Goal: Transaction & Acquisition: Obtain resource

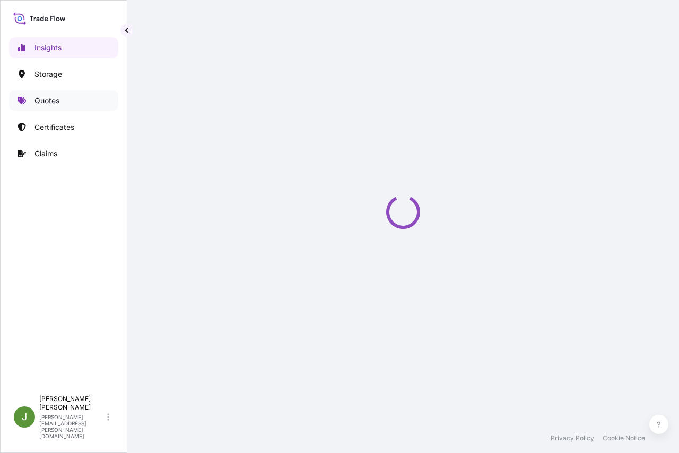
select select "2025"
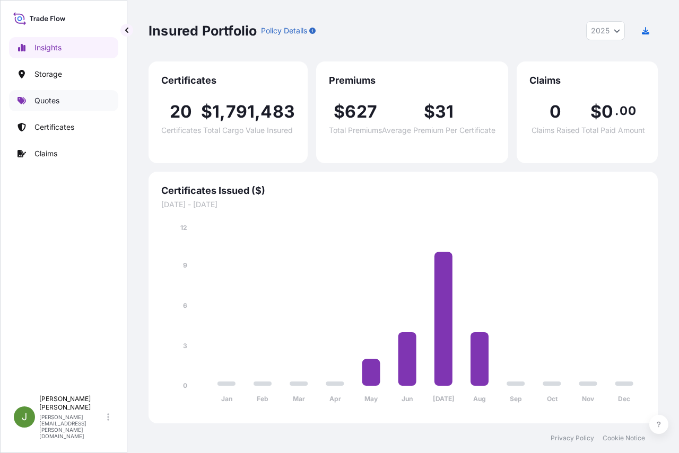
click at [50, 101] on p "Quotes" at bounding box center [46, 100] width 25 height 11
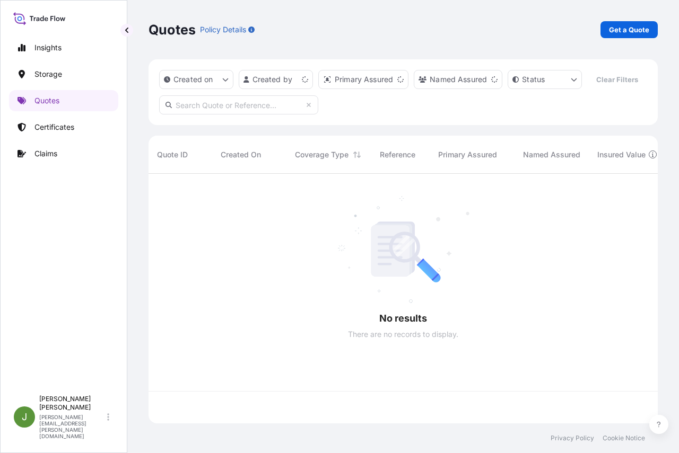
scroll to position [225, 501]
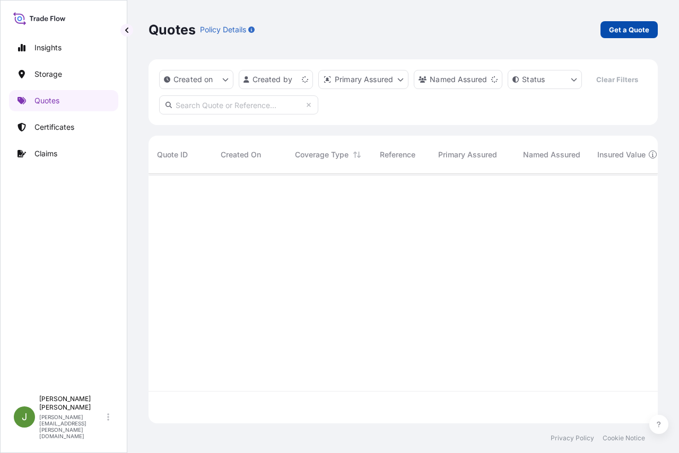
click at [633, 30] on p "Get a Quote" at bounding box center [629, 29] width 40 height 11
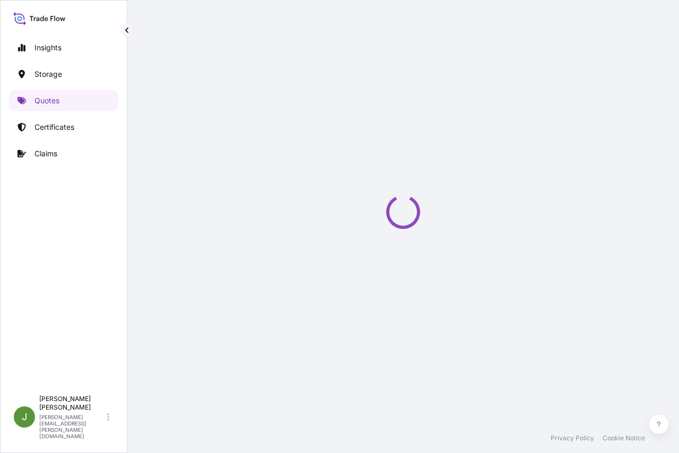
select select "Water"
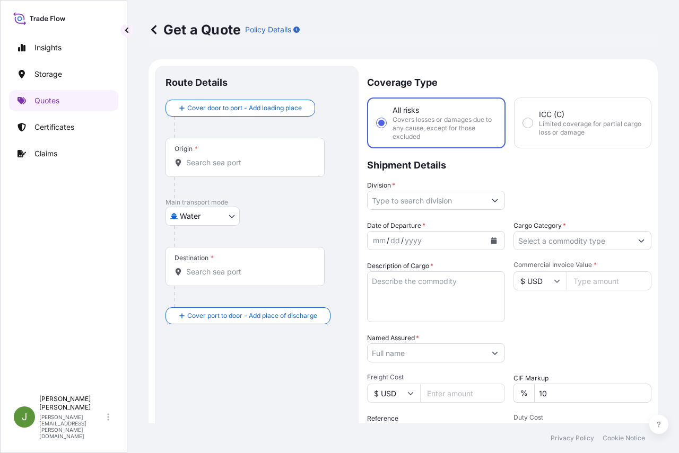
scroll to position [17, 0]
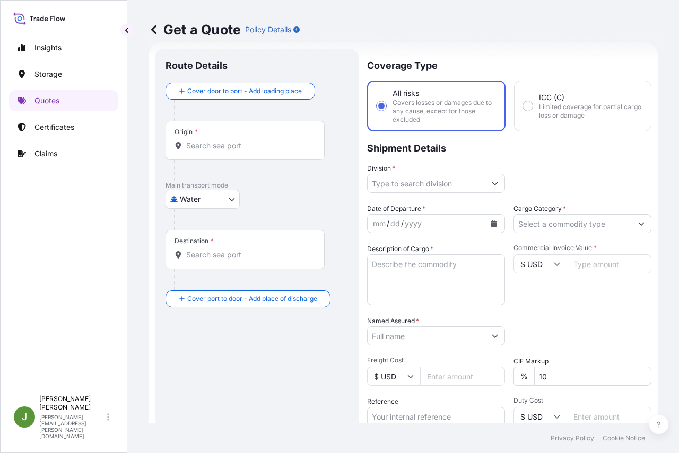
click at [464, 182] on input "Division *" at bounding box center [426, 183] width 118 height 19
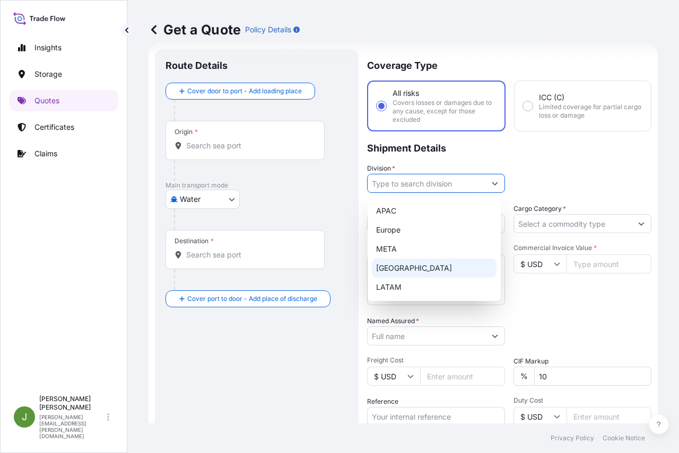
click at [403, 263] on div "[GEOGRAPHIC_DATA]" at bounding box center [434, 268] width 125 height 19
type input "[GEOGRAPHIC_DATA]"
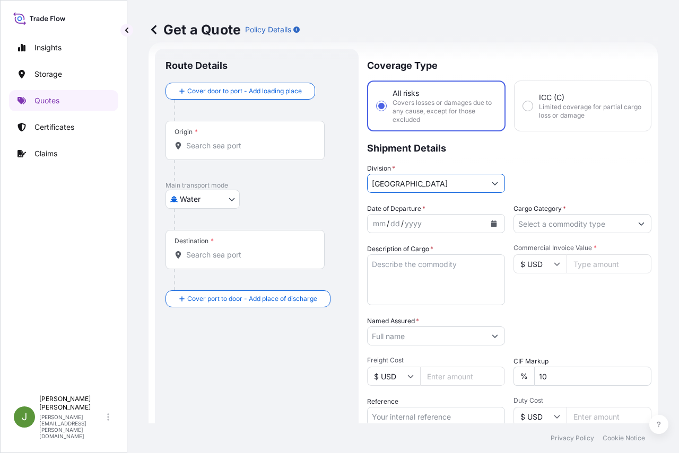
click at [541, 225] on input "Cargo Category *" at bounding box center [573, 223] width 118 height 19
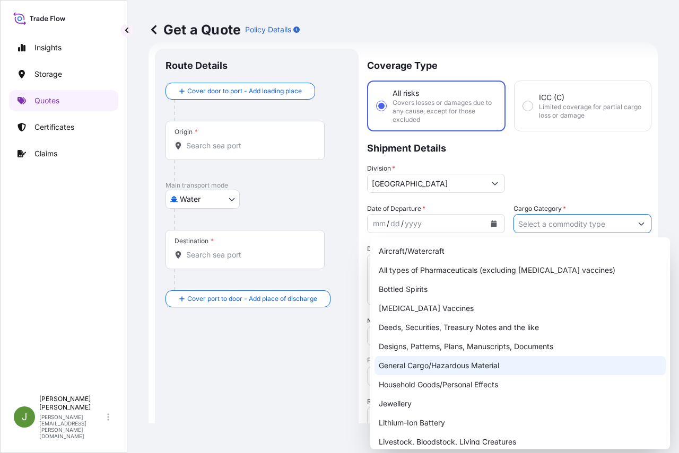
click at [428, 370] on div "General Cargo/Hazardous Material" at bounding box center [519, 365] width 291 height 19
type input "General Cargo/Hazardous Material"
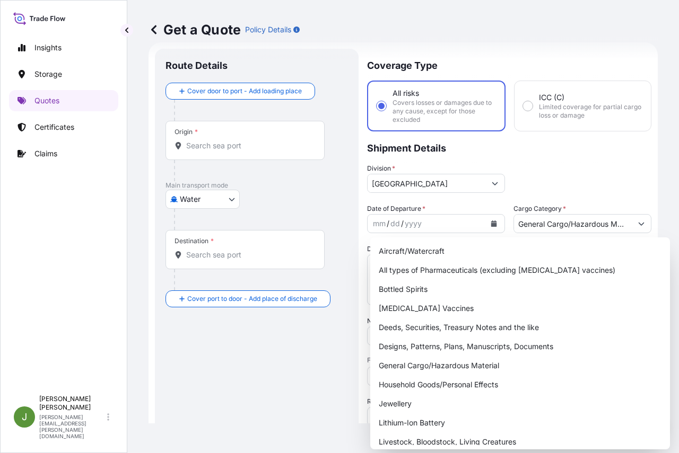
click at [622, 164] on div "Division * [GEOGRAPHIC_DATA]" at bounding box center [509, 178] width 284 height 30
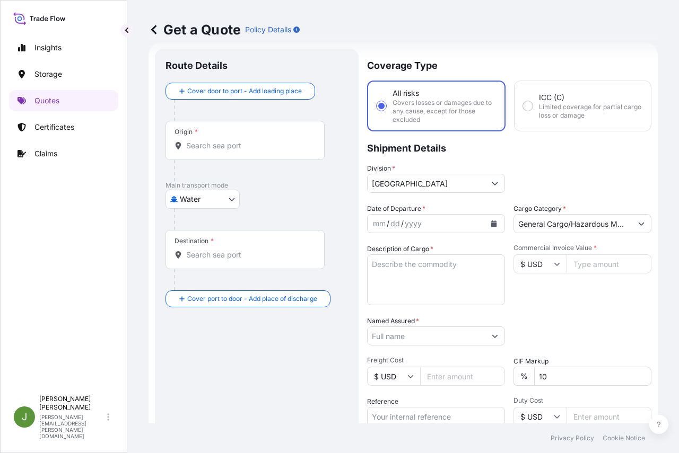
click at [586, 265] on input "Commercial Invoice Value *" at bounding box center [608, 263] width 85 height 19
paste input "43436.74"
type input "43436.74"
click at [411, 283] on textarea "Description of Cargo *" at bounding box center [436, 279] width 138 height 51
paste textarea "70 DRUMS LOADED INTO 1 40' CONTAINER(S) AROSET 951000 ADHESIVE D181KG UN1133 , …"
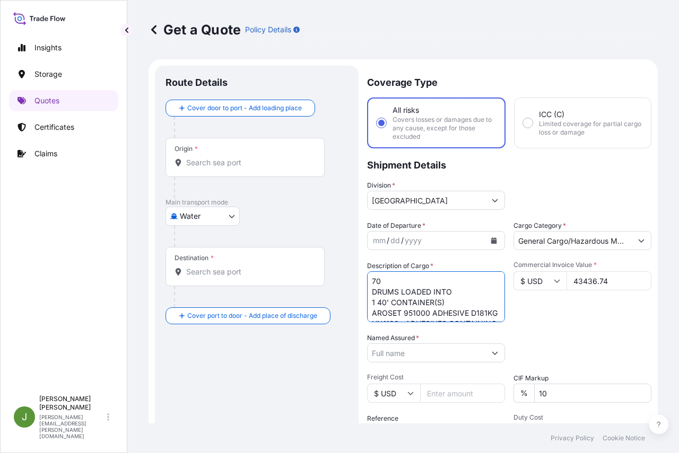
scroll to position [106, 0]
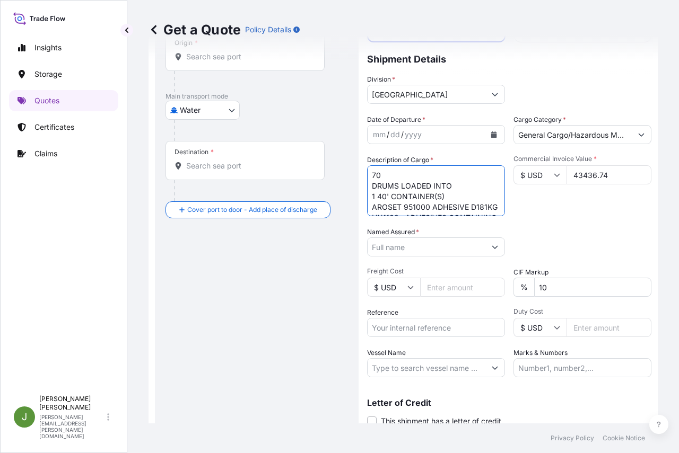
type textarea "70 DRUMS LOADED INTO 1 40' CONTAINER(S) AROSET 951000 ADHESIVE D181KG UN1133 , …"
click at [422, 244] on input "Named Assured *" at bounding box center [426, 246] width 118 height 19
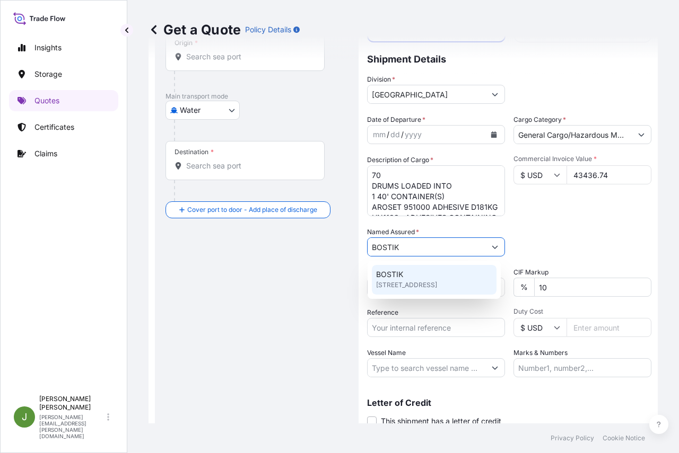
click at [416, 279] on div "BOSTIK [STREET_ADDRESS]" at bounding box center [434, 280] width 125 height 30
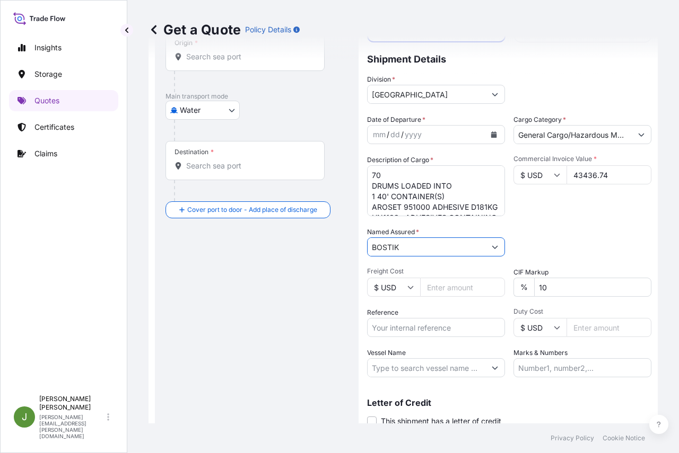
type input "BOSTIK"
click at [429, 328] on input "Reference" at bounding box center [436, 327] width 138 height 19
click at [417, 329] on input "US" at bounding box center [436, 327] width 138 height 19
type input "US10020851923"
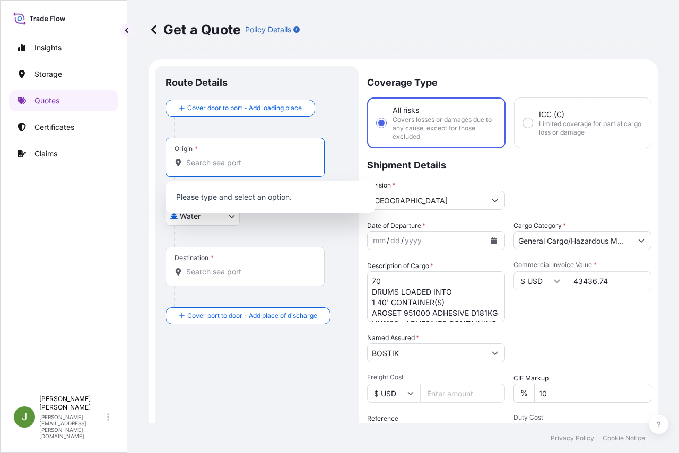
click at [228, 157] on input "Origin *" at bounding box center [248, 162] width 125 height 11
paste input "USCAY"
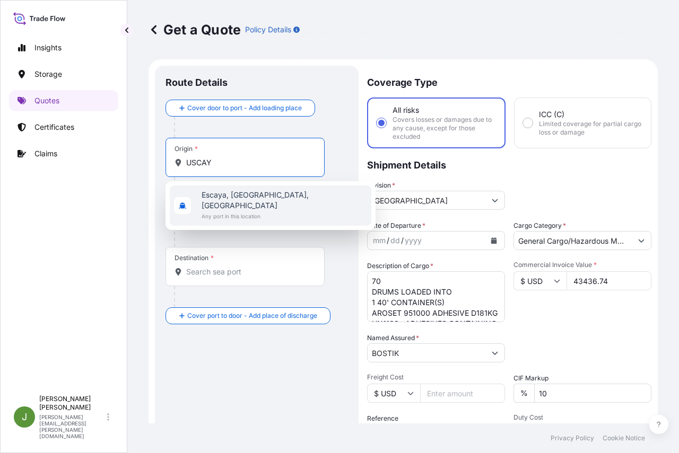
click at [251, 211] on span "Any port in this location" at bounding box center [283, 216] width 165 height 11
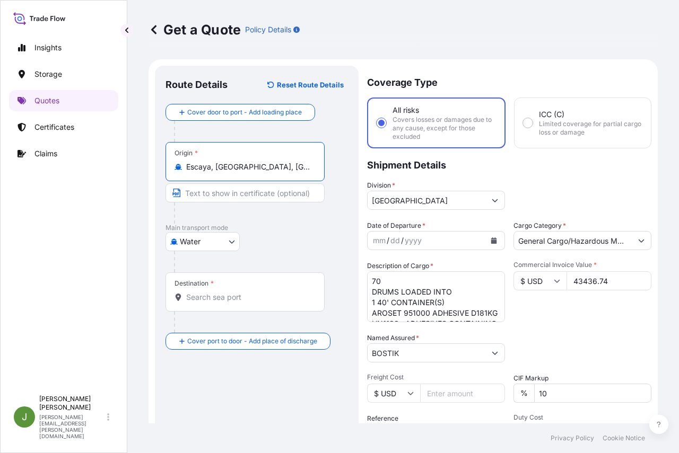
click at [309, 165] on input "Escaya, [GEOGRAPHIC_DATA], [GEOGRAPHIC_DATA]" at bounding box center [248, 167] width 125 height 11
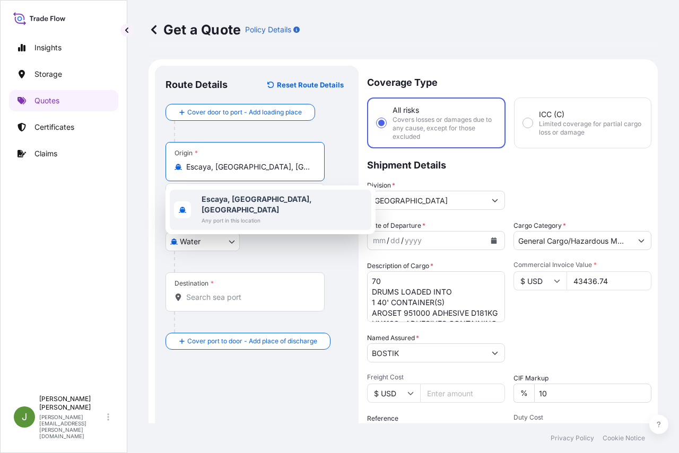
paste input "[GEOGRAPHIC_DATA], [GEOGRAPHIC_DATA]"
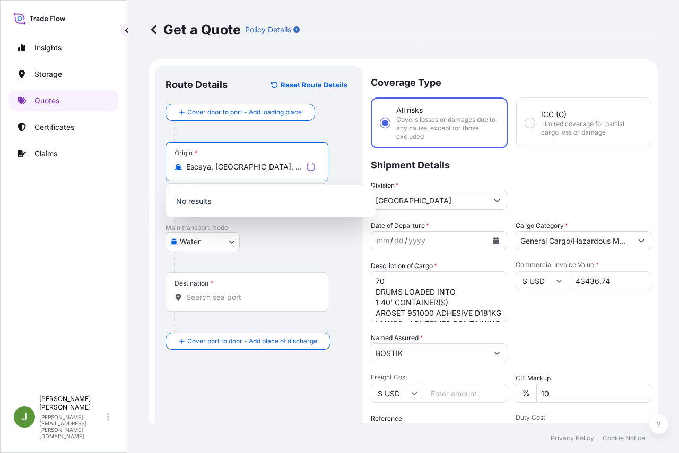
click at [266, 202] on p "No results" at bounding box center [270, 201] width 201 height 23
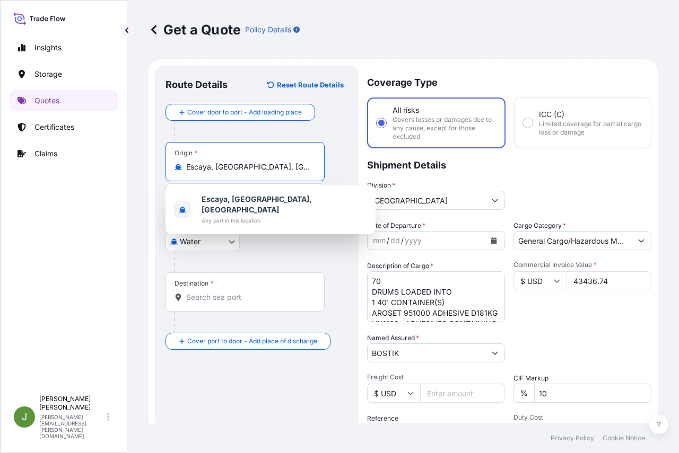
click at [283, 166] on input "Escaya, [GEOGRAPHIC_DATA], [GEOGRAPHIC_DATA]" at bounding box center [248, 167] width 125 height 11
paste input "[GEOGRAPHIC_DATA], [GEOGRAPHIC_DATA]"
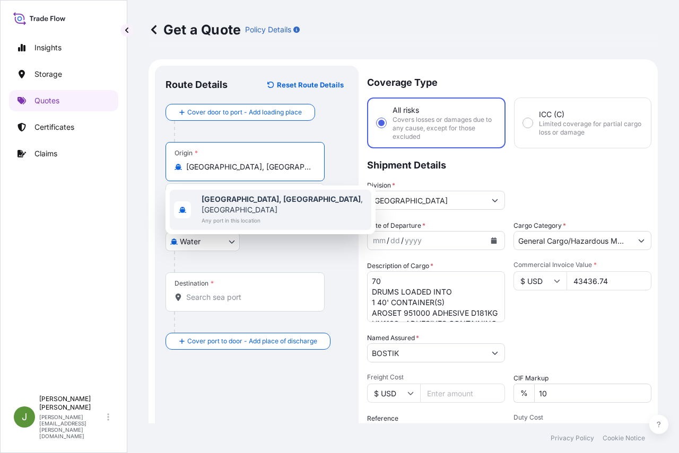
click at [279, 204] on div "[GEOGRAPHIC_DATA], [GEOGRAPHIC_DATA] , [GEOGRAPHIC_DATA] Any port in this locat…" at bounding box center [270, 210] width 201 height 40
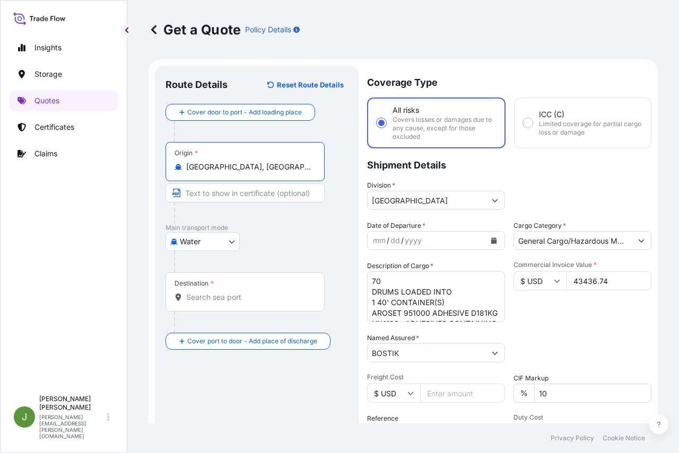
type input "[GEOGRAPHIC_DATA], [GEOGRAPHIC_DATA], [GEOGRAPHIC_DATA]"
click at [219, 294] on input "Destination *" at bounding box center [248, 297] width 125 height 11
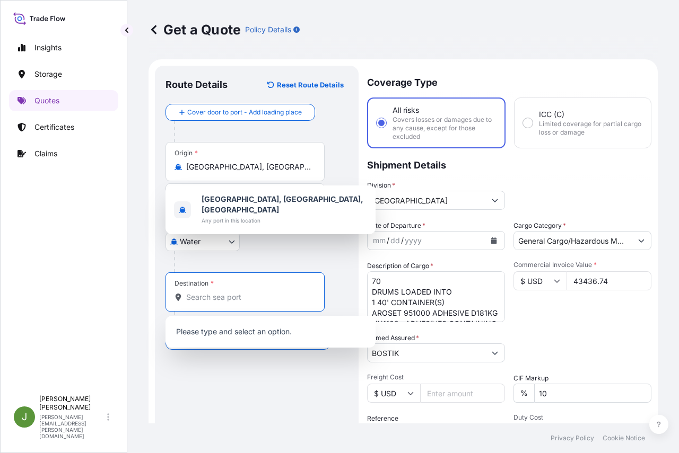
paste input "CNSHA"
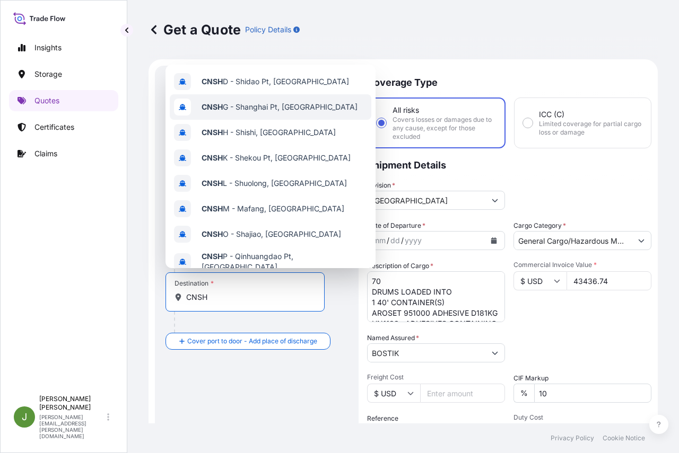
click at [259, 103] on span "CNSH G - Shanghai Pt, [GEOGRAPHIC_DATA]" at bounding box center [279, 107] width 156 height 11
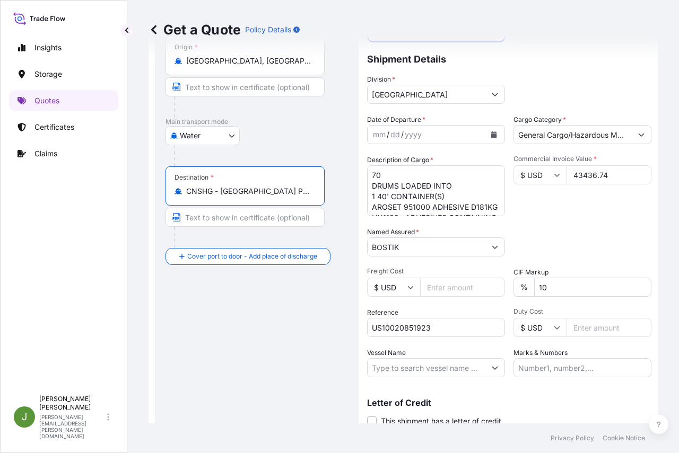
scroll to position [145, 0]
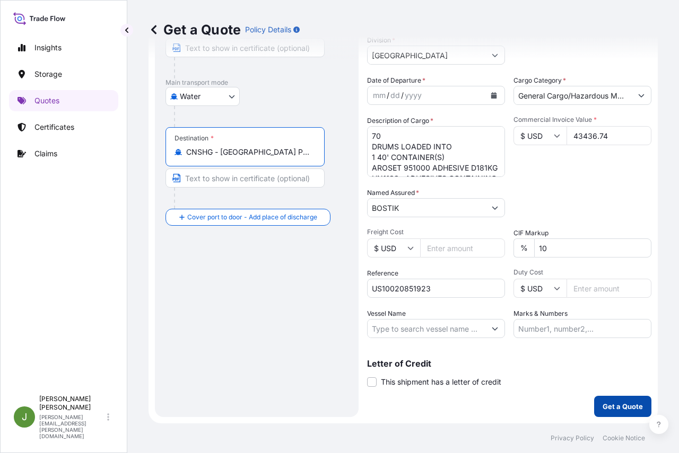
type input "CNSHG - [GEOGRAPHIC_DATA] Pt, [GEOGRAPHIC_DATA]"
click at [611, 411] on p "Get a Quote" at bounding box center [622, 406] width 40 height 11
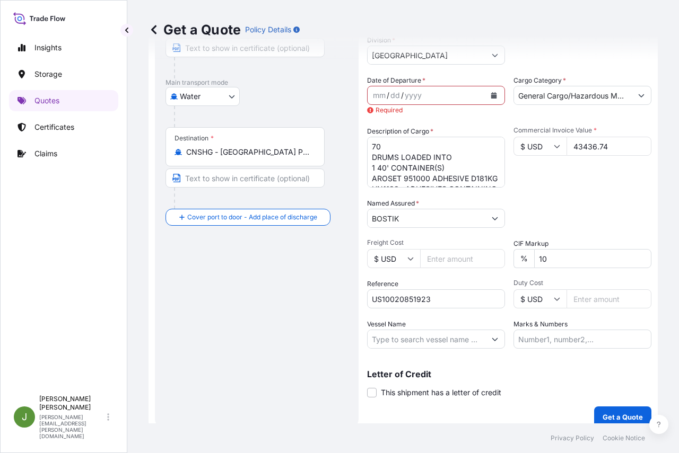
click at [491, 94] on icon "Calendar" at bounding box center [494, 95] width 6 height 6
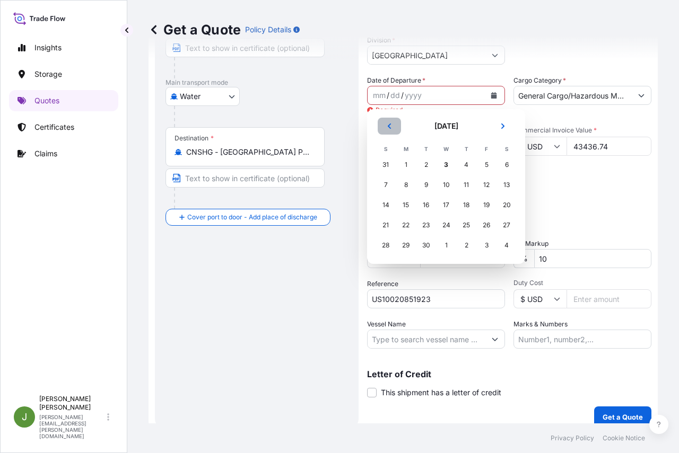
click at [389, 122] on button "Previous" at bounding box center [388, 126] width 23 height 17
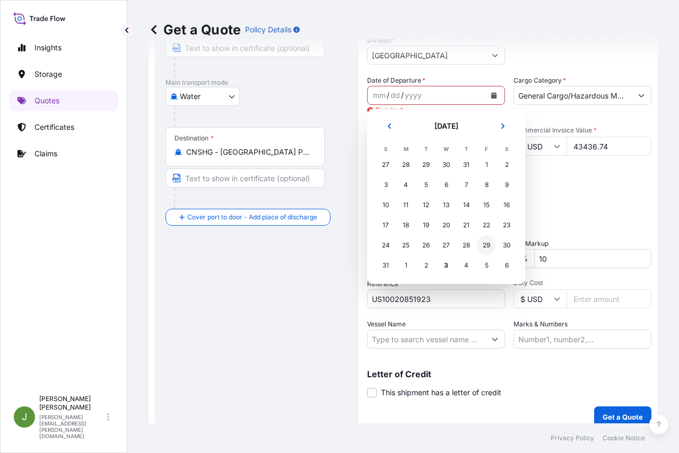
click at [483, 243] on div "29" at bounding box center [486, 245] width 19 height 19
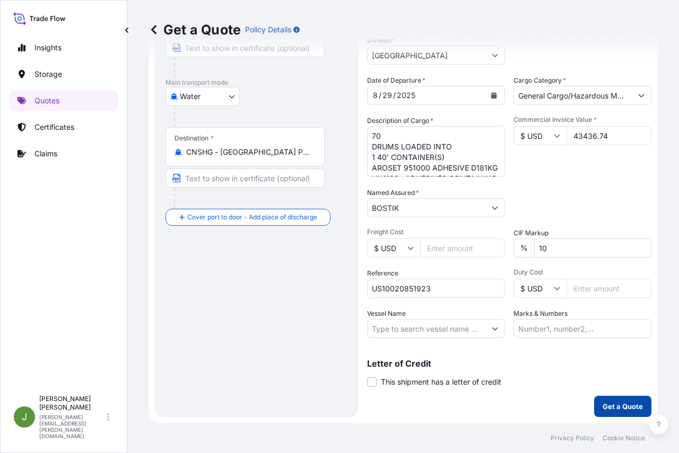
click at [605, 401] on button "Get a Quote" at bounding box center [622, 406] width 57 height 21
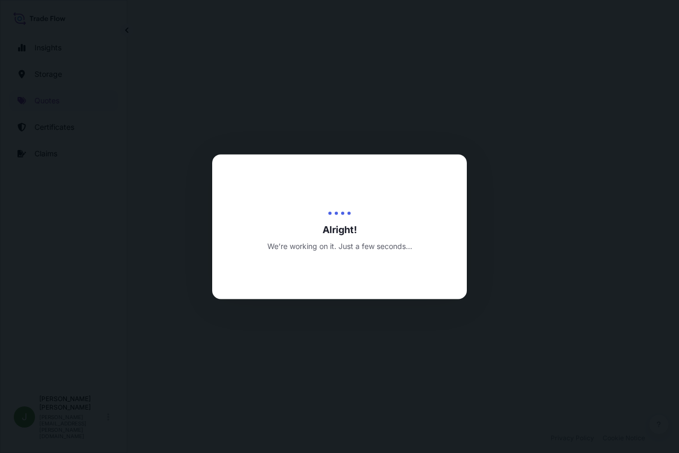
select select "Water"
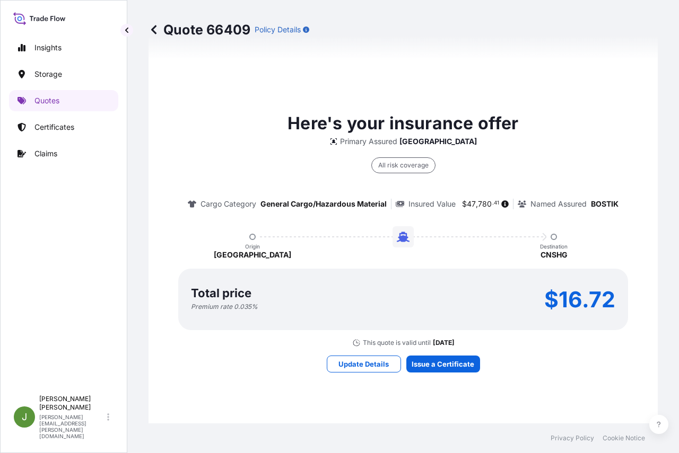
scroll to position [844, 0]
